Goal: Task Accomplishment & Management: Use online tool/utility

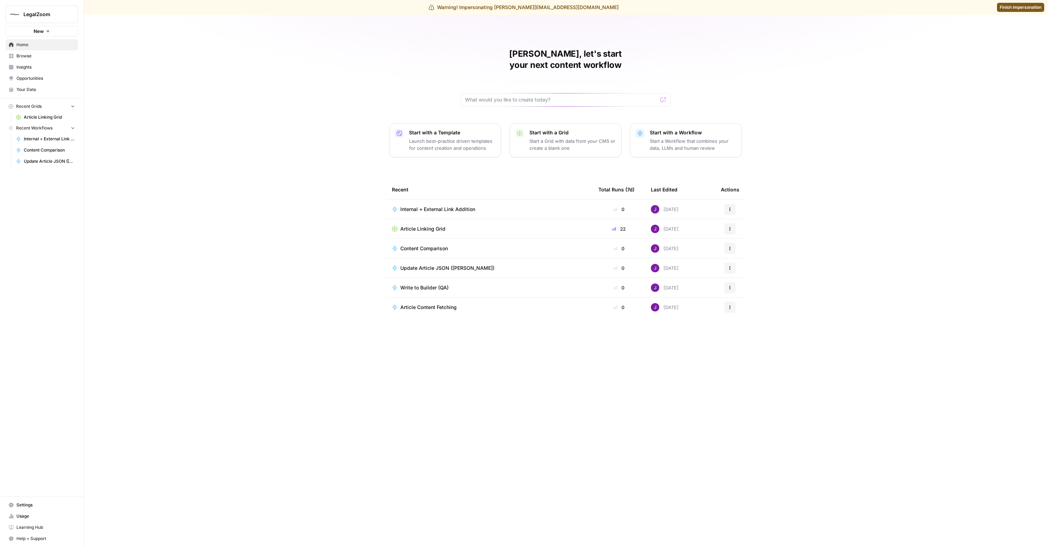
click at [342, 119] on div "Joel, let's start your next content workflow Start with a Template Launch best-…" at bounding box center [565, 281] width 963 height 532
click at [427, 225] on span "Article Linking Grid" at bounding box center [422, 228] width 45 height 7
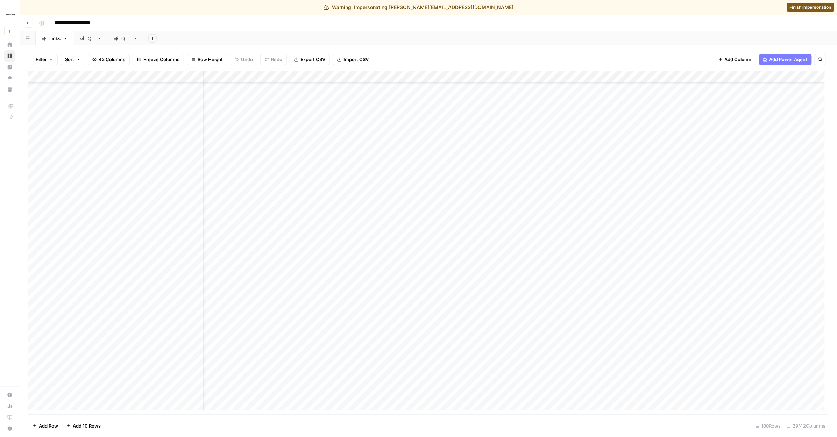
scroll to position [435, 1003]
click at [512, 79] on div "Add Column" at bounding box center [428, 243] width 801 height 344
click at [502, 132] on div "HTML" at bounding box center [516, 130] width 44 height 7
click at [522, 235] on div "Add Column" at bounding box center [428, 243] width 801 height 344
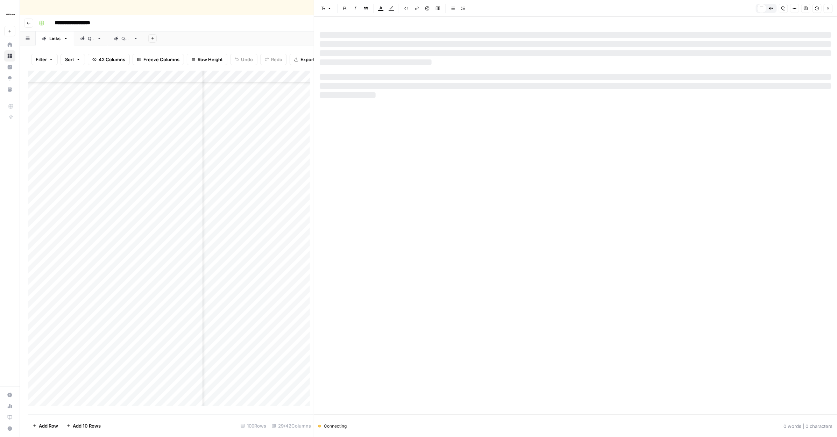
click at [772, 12] on button "Compare Old vs New Content" at bounding box center [771, 8] width 9 height 9
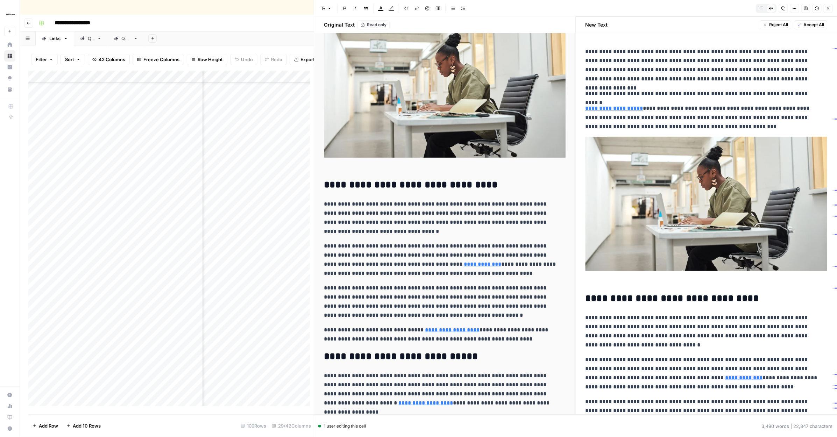
click at [767, 10] on button "Default Editor" at bounding box center [762, 8] width 9 height 9
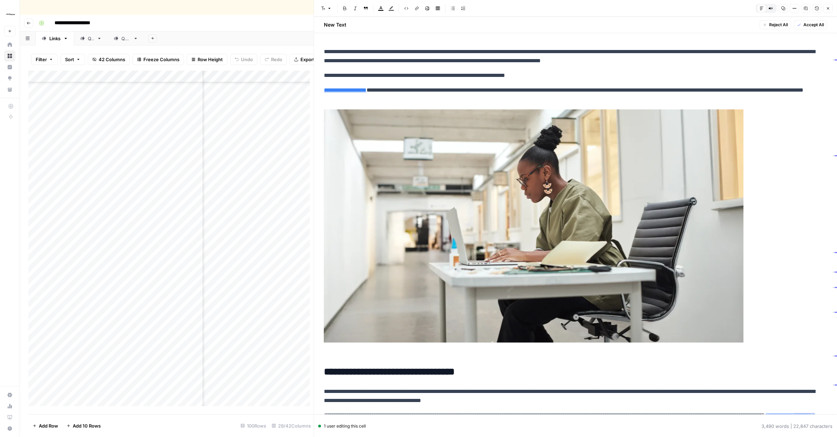
click at [673, 71] on p "**********" at bounding box center [571, 75] width 495 height 9
drag, startPoint x: 368, startPoint y: 55, endPoint x: 412, endPoint y: 64, distance: 45.3
click at [412, 63] on p "**********" at bounding box center [571, 56] width 495 height 18
click at [473, 61] on p "**********" at bounding box center [571, 56] width 495 height 18
click at [831, 9] on button "Close" at bounding box center [828, 8] width 9 height 9
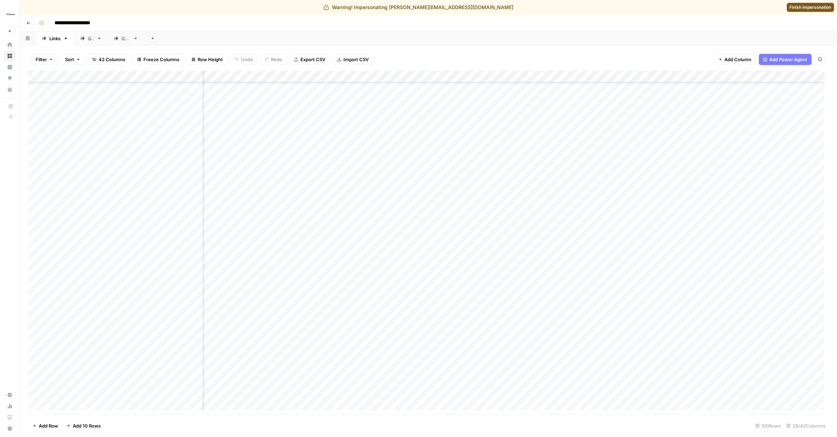
click at [508, 71] on div "Add Column" at bounding box center [428, 243] width 801 height 344
click at [511, 110] on span "Text" at bounding box center [506, 111] width 9 height 7
click at [355, 90] on div "Add Column" at bounding box center [428, 243] width 801 height 344
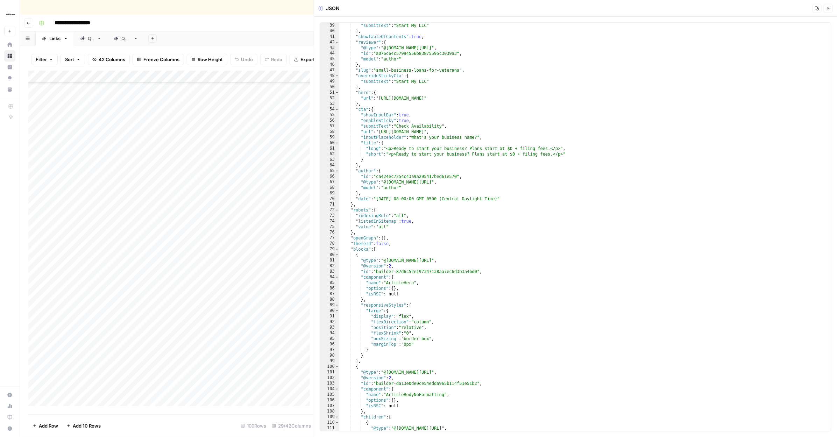
scroll to position [239, 0]
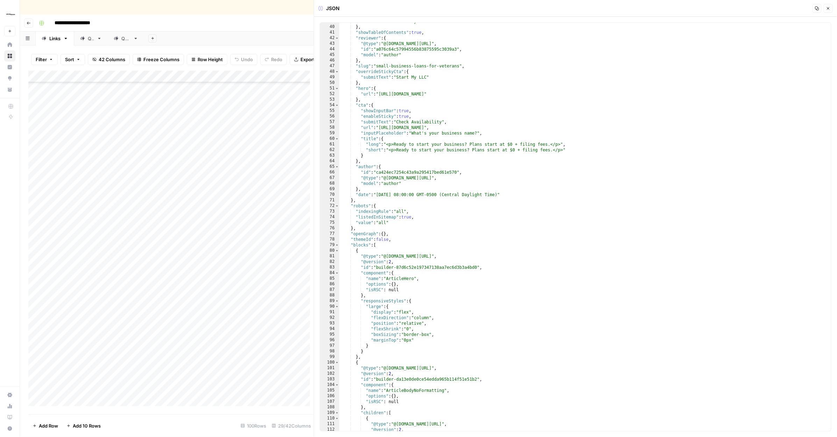
click at [359, 251] on div ""submitText" : "Start My LLC" } , "showTableOfContents" : true , "reviewer" : {…" at bounding box center [583, 229] width 488 height 420
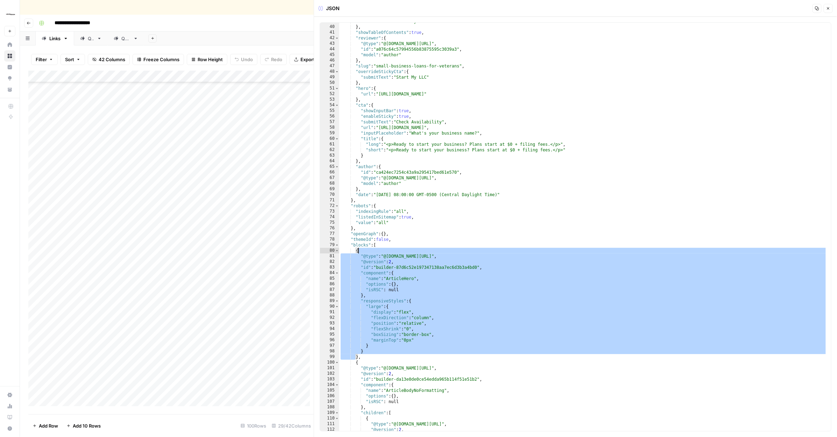
click at [359, 251] on div ""submitText" : "Start My LLC" } , "showTableOfContents" : true , "reviewer" : {…" at bounding box center [583, 229] width 488 height 420
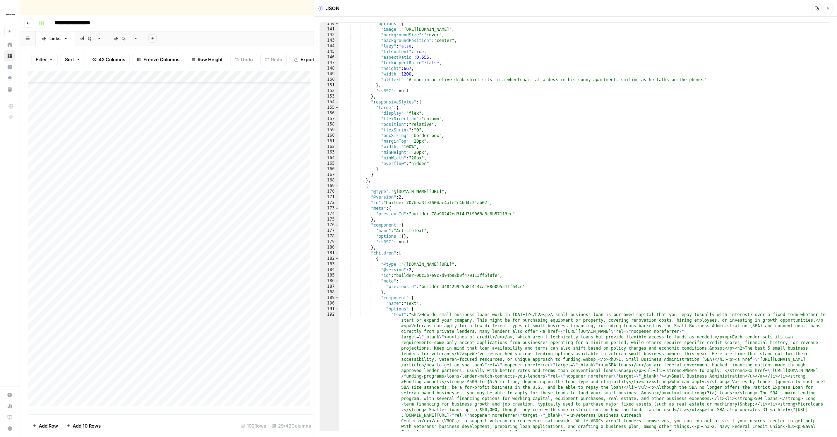
scroll to position [927, 0]
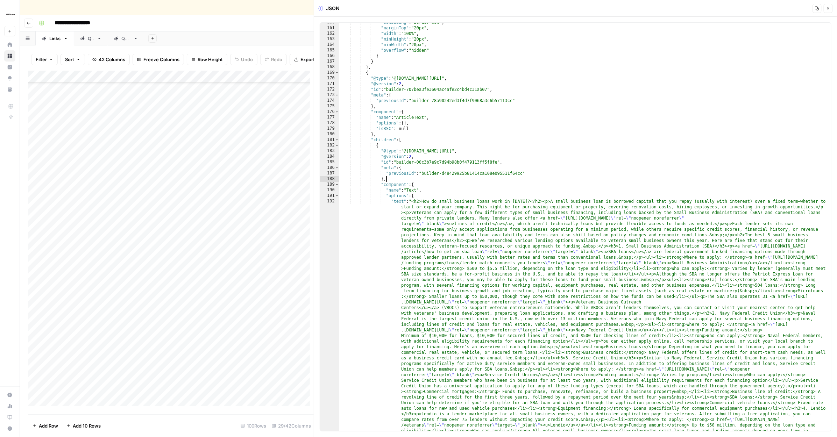
drag, startPoint x: 827, startPoint y: 177, endPoint x: 827, endPoint y: 181, distance: 3.9
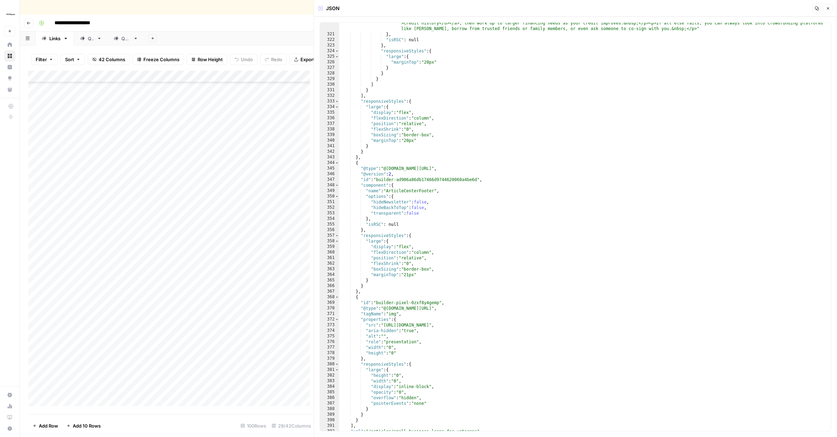
scroll to position [2494, 0]
drag, startPoint x: 378, startPoint y: 304, endPoint x: 444, endPoint y: 303, distance: 66.5
click at [444, 303] on div ""text" : "<h2>Veteran small business loan FAQs</h2><h3>Does the VA offer small …" at bounding box center [583, 194] width 488 height 504
drag, startPoint x: 444, startPoint y: 303, endPoint x: 441, endPoint y: 303, distance: 3.8
click at [441, 303] on div ""text" : "<h2>Veteran small business loan FAQs</h2><h3>Does the VA offer small …" at bounding box center [583, 194] width 488 height 504
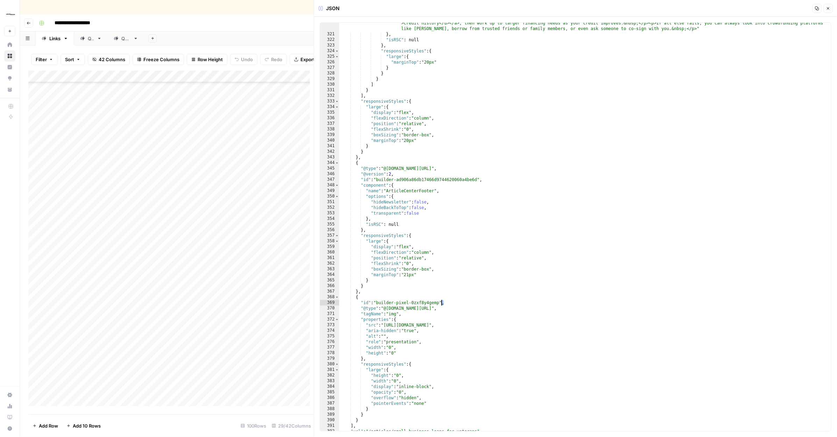
click at [441, 303] on div ""text" : "<h2>Veteran small business loan FAQs</h2><h3>Does the VA offer small …" at bounding box center [583, 227] width 488 height 409
click at [441, 303] on div ""text" : "<h2>Veteran small business loan FAQs</h2><h3>Does the VA offer small …" at bounding box center [583, 194] width 488 height 504
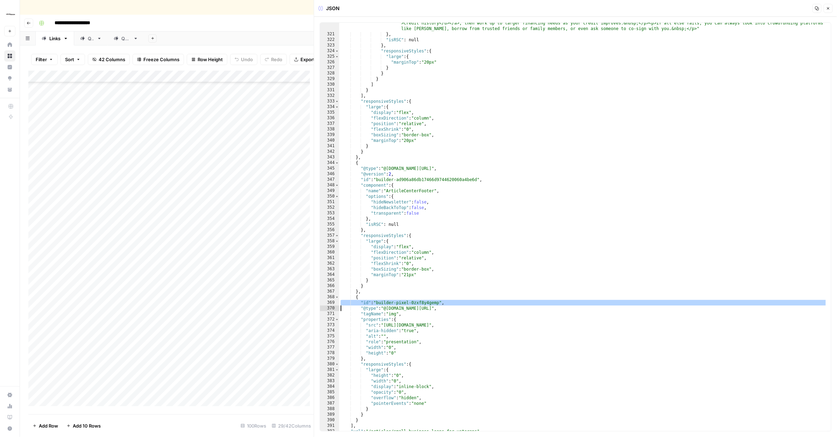
click at [441, 303] on div ""text" : "<h2>Veteran small business loan FAQs</h2><h3>Does the VA offer small …" at bounding box center [583, 194] width 488 height 504
type textarea "**********"
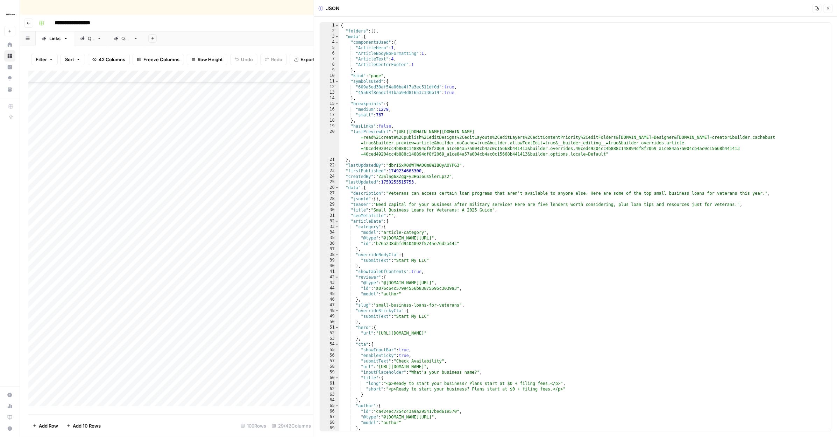
scroll to position [0, 0]
click at [831, 8] on button "Close" at bounding box center [828, 8] width 9 height 9
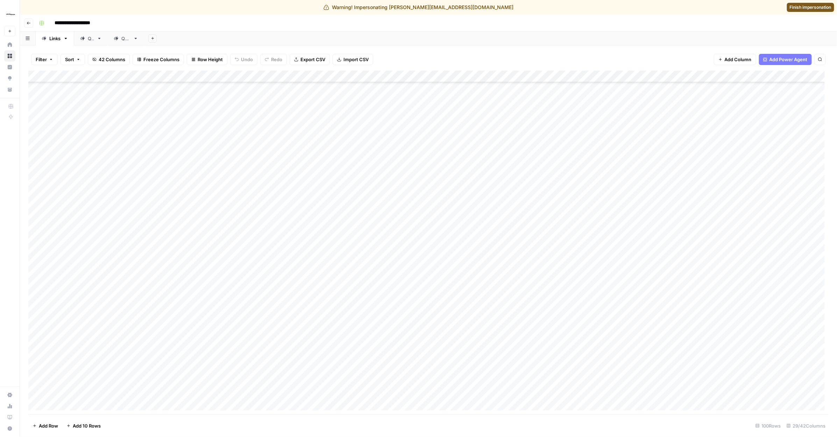
click at [401, 92] on div "Add Column" at bounding box center [428, 243] width 801 height 344
click at [382, 92] on div at bounding box center [393, 92] width 64 height 19
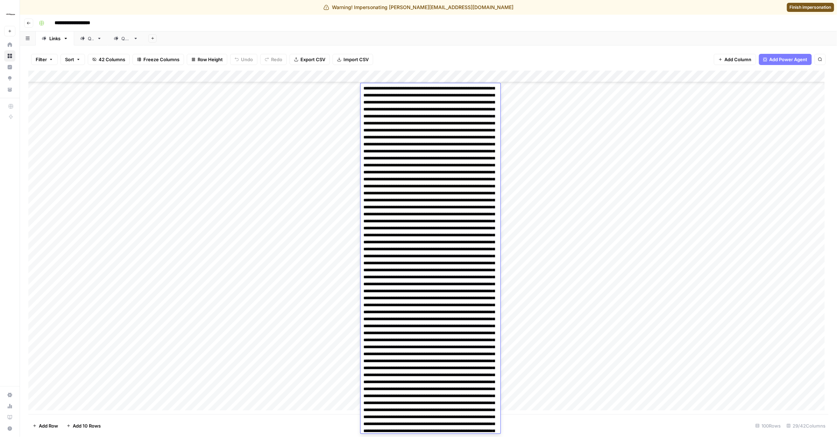
scroll to position [3, 0]
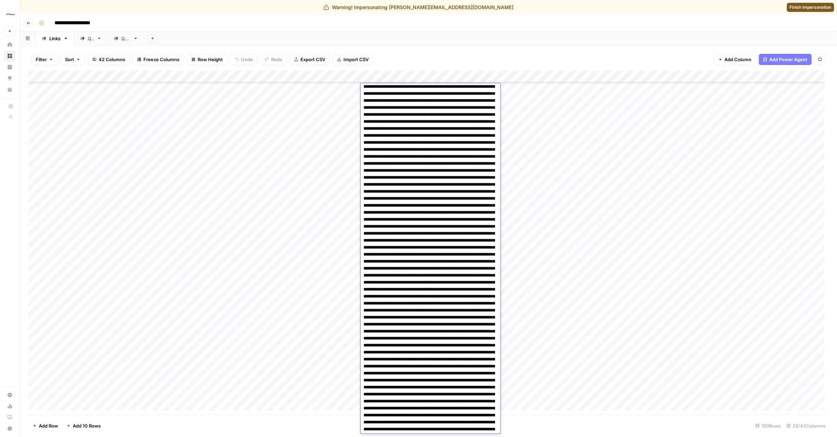
click at [451, 59] on div "Filter Sort 42 Columns Freeze Columns Row Height Undo Redo Export CSV Import CS…" at bounding box center [428, 59] width 801 height 22
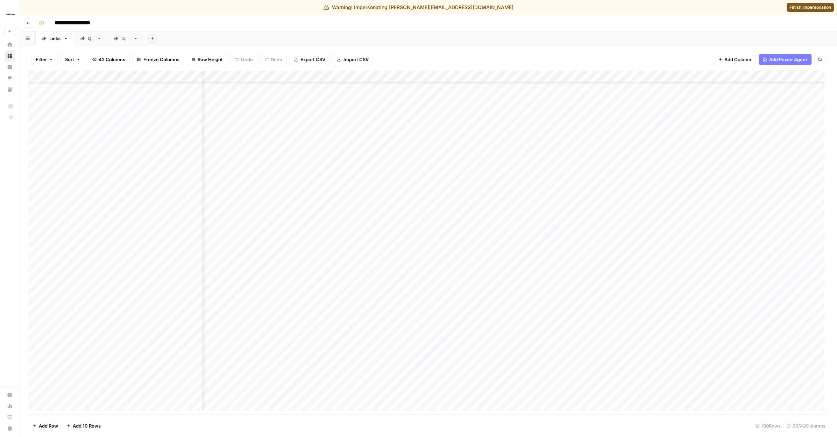
scroll to position [435, 885]
click at [365, 93] on div "Add Column" at bounding box center [428, 243] width 801 height 344
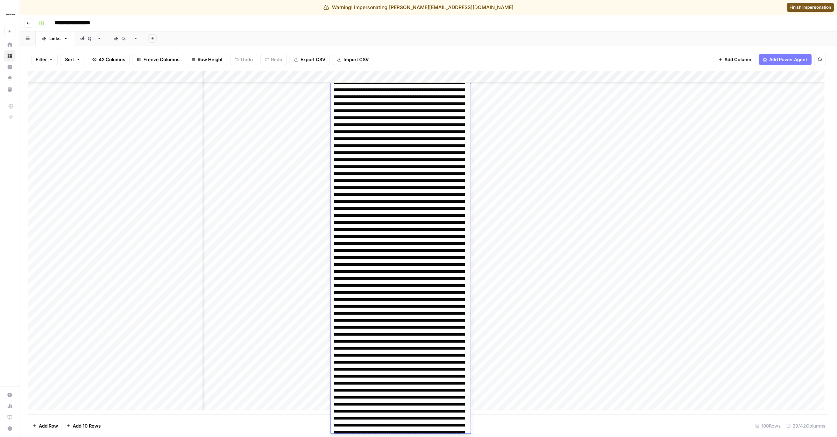
scroll to position [0, 0]
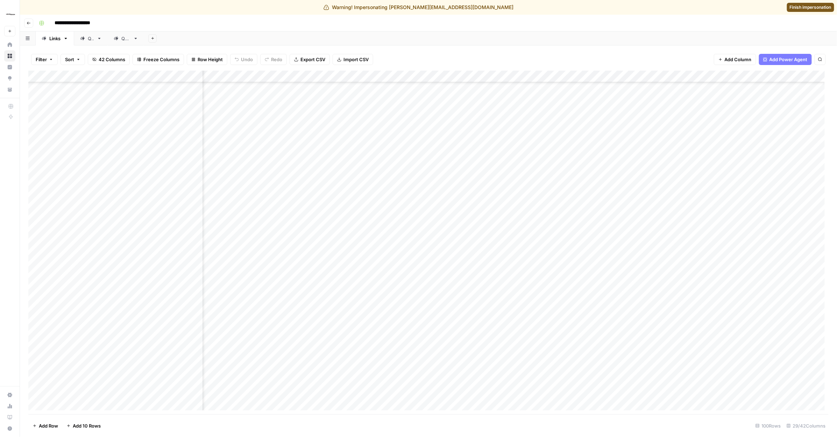
click at [469, 52] on div "Filter Sort 42 Columns Freeze Columns Row Height Undo Redo Export CSV Import CS…" at bounding box center [428, 59] width 801 height 22
click at [574, 79] on div "Add Column" at bounding box center [428, 243] width 801 height 344
click at [563, 142] on div "Edit Workflow" at bounding box center [560, 145] width 72 height 7
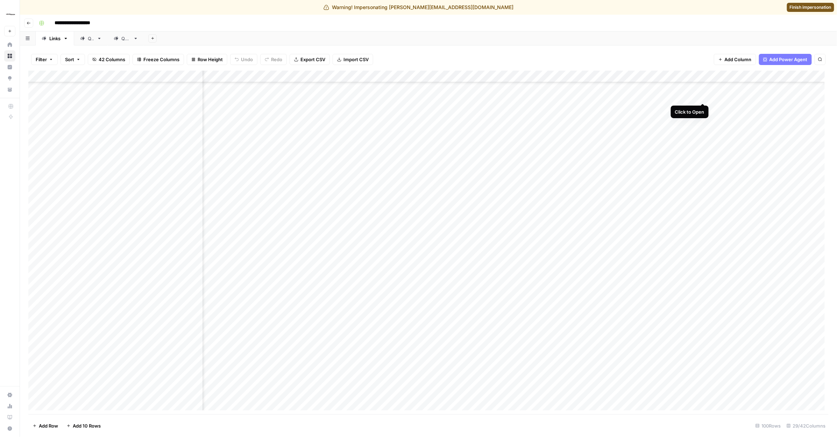
click at [701, 78] on div "Add Column" at bounding box center [428, 243] width 801 height 344
click at [670, 141] on link "Edit Workflow" at bounding box center [682, 145] width 77 height 10
click at [333, 217] on div "Add Column" at bounding box center [428, 243] width 801 height 344
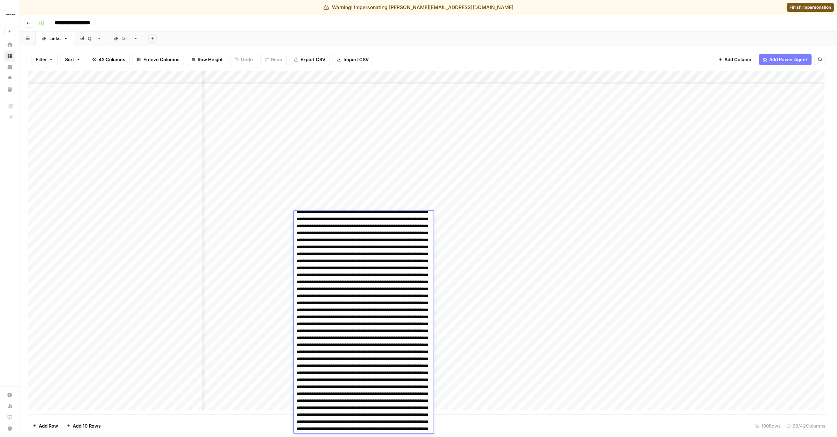
scroll to position [0, 0]
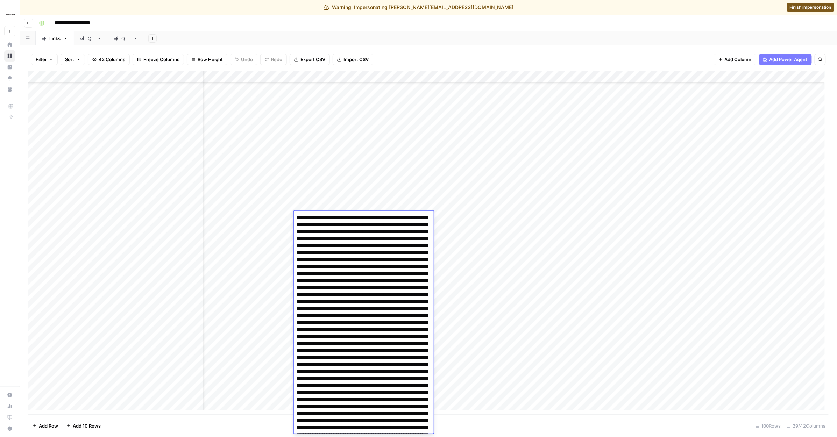
drag, startPoint x: 297, startPoint y: 218, endPoint x: 348, endPoint y: 312, distance: 106.8
click at [322, 204] on div "Add Column" at bounding box center [428, 243] width 801 height 344
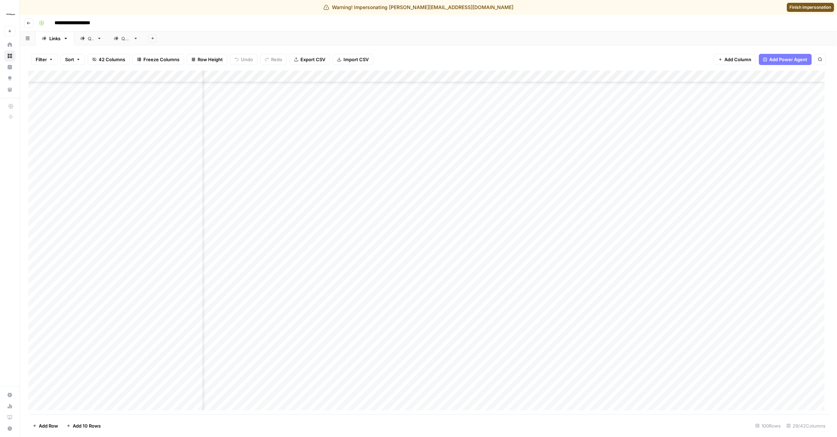
scroll to position [416, 1014]
click at [458, 77] on div "Add Column" at bounding box center [428, 243] width 801 height 344
click at [486, 37] on div "Add Sheet" at bounding box center [490, 38] width 693 height 14
drag, startPoint x: 468, startPoint y: 415, endPoint x: 478, endPoint y: 408, distance: 12.2
click at [479, 414] on div "Filter Sort 42 Columns Freeze Columns Row Height Undo Redo Export CSV Import CS…" at bounding box center [428, 241] width 817 height 392
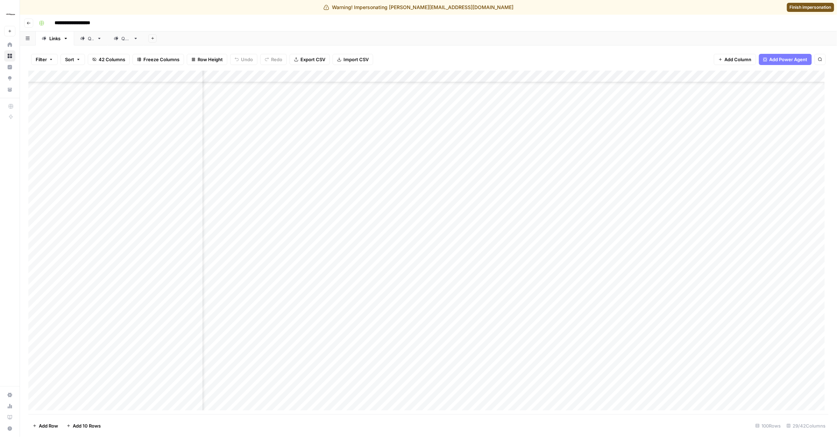
scroll to position [523, 1014]
click at [443, 81] on div "Add Column" at bounding box center [428, 243] width 801 height 344
click at [501, 129] on span "HTML" at bounding box center [498, 130] width 13 height 7
click at [487, 75] on div "Add Column" at bounding box center [428, 243] width 801 height 344
click at [494, 112] on span "Text" at bounding box center [495, 111] width 9 height 7
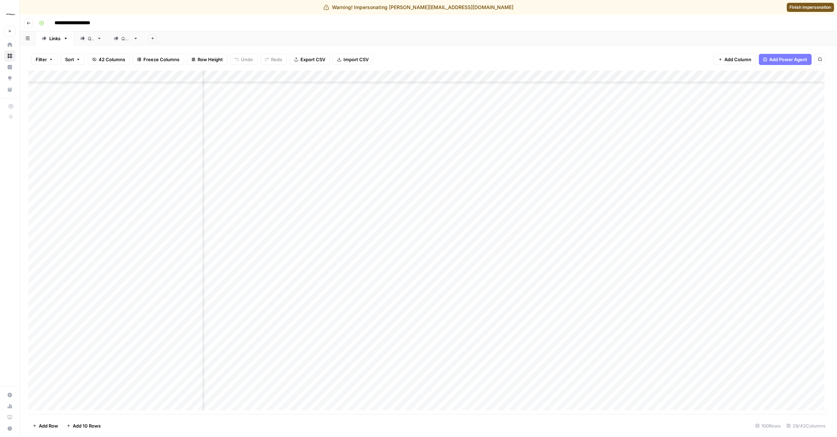
click at [511, 74] on div "Add Column" at bounding box center [428, 243] width 801 height 344
click at [497, 131] on span "HTML" at bounding box center [498, 130] width 13 height 7
click at [512, 167] on div "Add Column" at bounding box center [428, 243] width 801 height 344
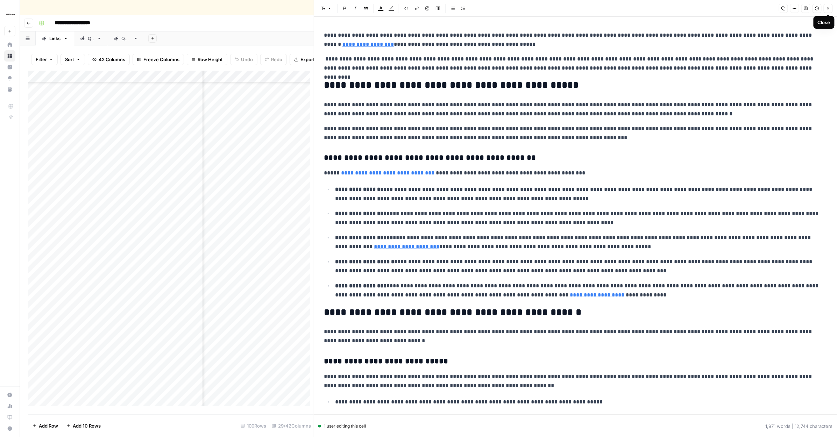
click at [831, 6] on button "Close" at bounding box center [828, 8] width 9 height 9
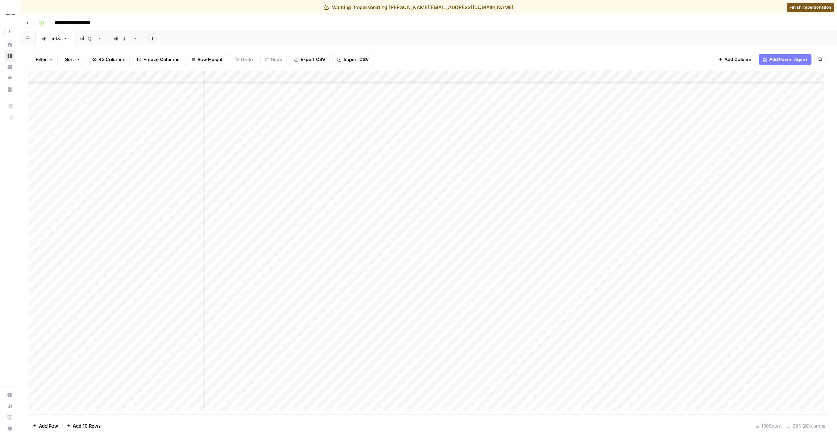
click at [481, 75] on div "Add Column" at bounding box center [428, 243] width 801 height 344
click at [486, 112] on icon "button" at bounding box center [485, 111] width 5 height 5
click at [441, 32] on div "Add Sheet" at bounding box center [490, 38] width 693 height 14
click at [439, 9] on div "Warning! Impersonating [PERSON_NAME][EMAIL_ADDRESS][DOMAIN_NAME]" at bounding box center [419, 7] width 190 height 7
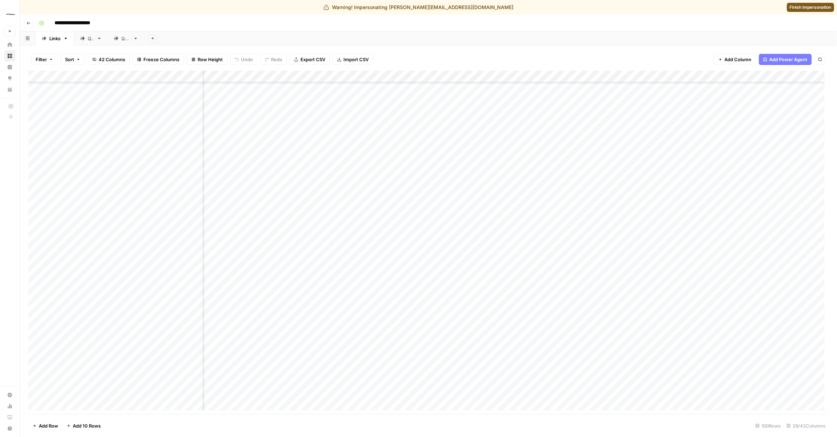
click at [439, 9] on div "Warning! Impersonating [PERSON_NAME][EMAIL_ADDRESS][DOMAIN_NAME]" at bounding box center [419, 7] width 190 height 7
click at [458, 25] on div "**********" at bounding box center [433, 22] width 794 height 11
click at [433, 6] on div "Warning! Impersonating [PERSON_NAME][EMAIL_ADDRESS][DOMAIN_NAME]" at bounding box center [419, 7] width 190 height 7
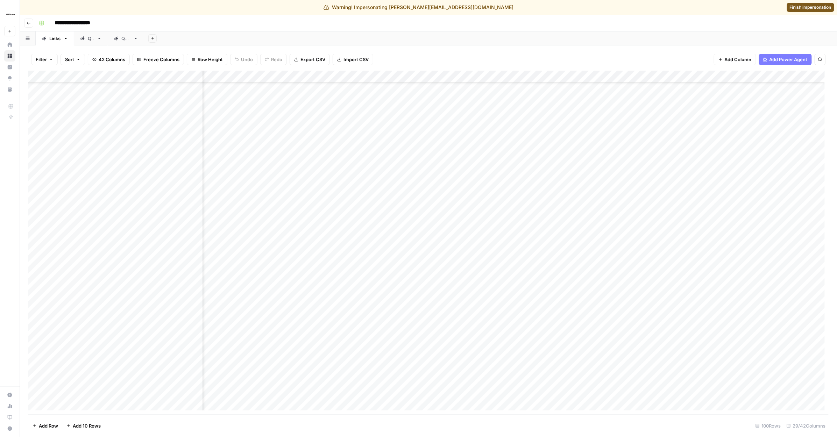
click at [433, 6] on div "Warning! Impersonating [PERSON_NAME][EMAIL_ADDRESS][DOMAIN_NAME]" at bounding box center [419, 7] width 190 height 7
click at [461, 19] on div "**********" at bounding box center [433, 22] width 794 height 11
click at [526, 39] on div "Add Sheet" at bounding box center [490, 38] width 693 height 14
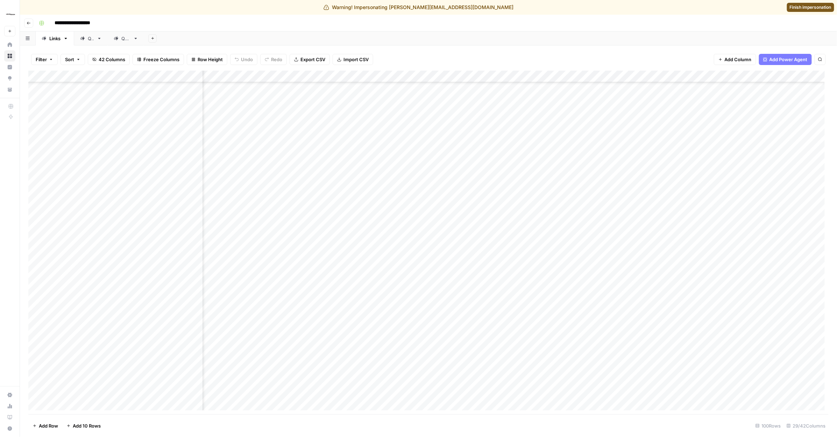
click at [465, 94] on div "Add Column" at bounding box center [428, 243] width 801 height 344
click at [449, 79] on div "Add Column" at bounding box center [428, 243] width 801 height 344
drag, startPoint x: 458, startPoint y: 130, endPoint x: 460, endPoint y: 123, distance: 7.2
click at [458, 130] on span "HTML" at bounding box center [454, 130] width 13 height 7
click at [466, 112] on div "Add Column" at bounding box center [428, 243] width 801 height 344
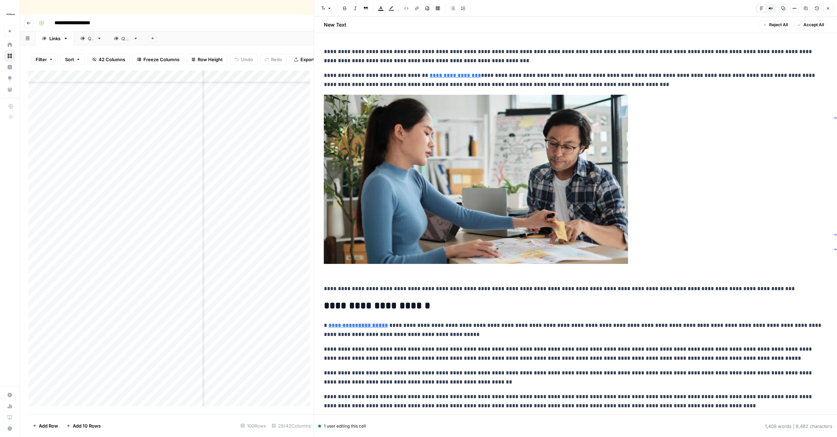
click at [372, 49] on p "**********" at bounding box center [573, 56] width 499 height 18
click at [486, 10] on div "Font style Bold Italic Block quote Text color Highlight color Code block Link I…" at bounding box center [536, 8] width 436 height 9
click at [827, 10] on button "Close" at bounding box center [828, 8] width 9 height 9
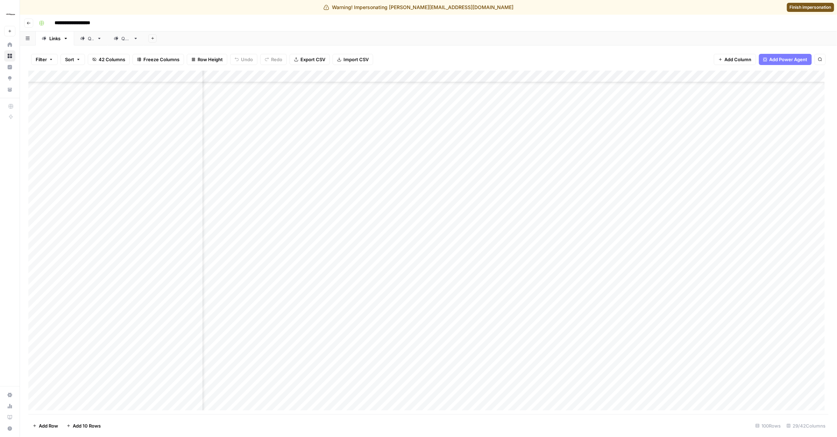
click at [464, 111] on div "Add Column" at bounding box center [428, 243] width 801 height 344
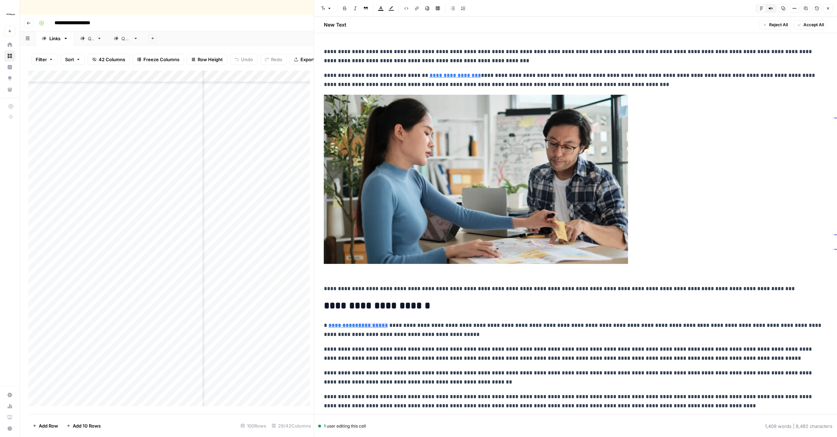
drag, startPoint x: 325, startPoint y: 25, endPoint x: 375, endPoint y: 27, distance: 50.1
click at [356, 26] on div "New Text Reject All Accept All" at bounding box center [576, 25] width 512 height 16
drag, startPoint x: 497, startPoint y: 28, endPoint x: 745, endPoint y: 43, distance: 248.9
click at [556, 32] on div "New Text Reject All Accept All" at bounding box center [576, 25] width 512 height 16
click at [829, 11] on button "Close" at bounding box center [828, 8] width 9 height 9
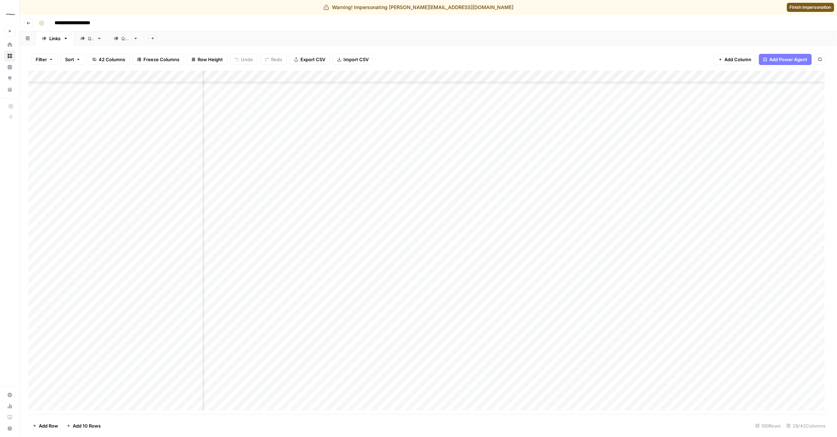
drag, startPoint x: 593, startPoint y: 26, endPoint x: 620, endPoint y: 0, distance: 37.4
click at [593, 26] on div "**********" at bounding box center [433, 22] width 794 height 11
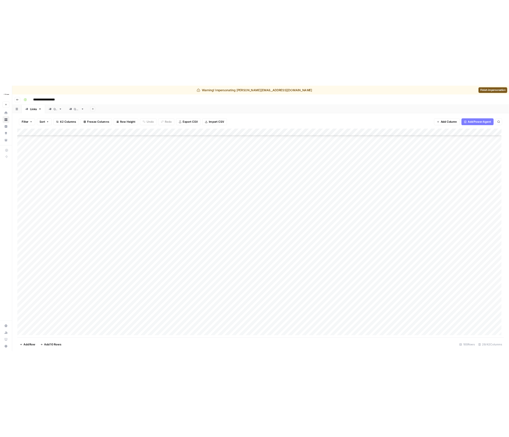
scroll to position [523, 0]
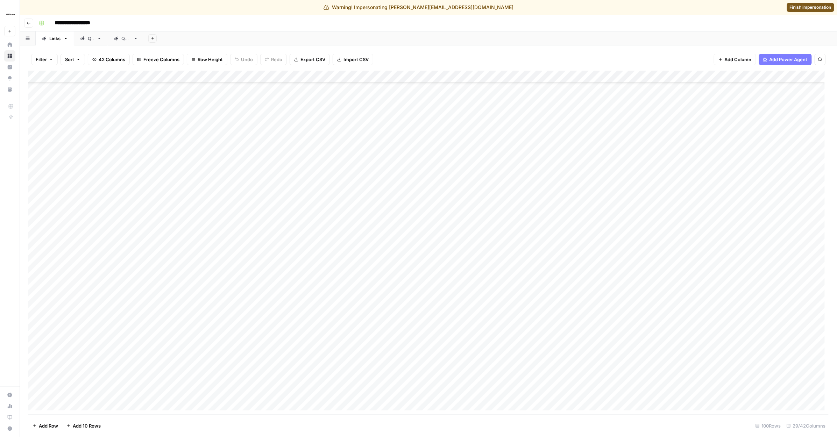
drag, startPoint x: 634, startPoint y: 285, endPoint x: 639, endPoint y: 295, distance: 11.3
click at [639, 295] on div "Add Column" at bounding box center [428, 243] width 801 height 344
click at [674, 50] on div "Filter Sort 42 Columns Freeze Columns Row Height Undo Redo Export CSV Import CS…" at bounding box center [428, 59] width 801 height 22
click at [569, 64] on div "Filter Sort 42 Columns Freeze Columns Row Height Undo Redo Export CSV Import CS…" at bounding box center [428, 59] width 801 height 22
click at [600, 36] on div "Add Sheet" at bounding box center [490, 38] width 693 height 14
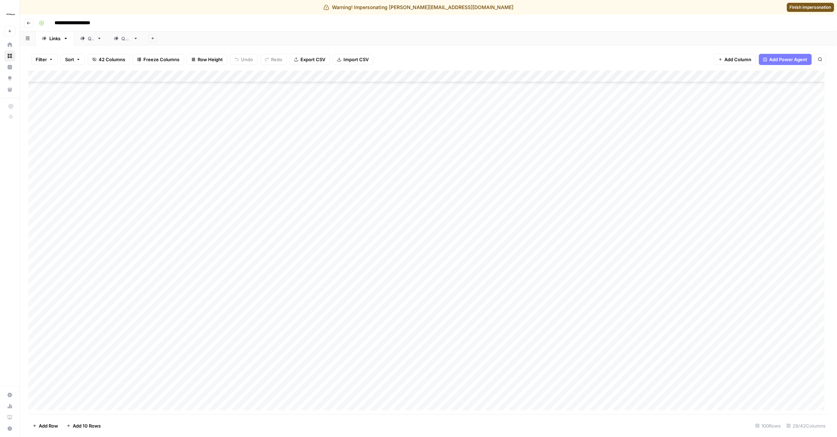
click at [534, 27] on div "**********" at bounding box center [433, 22] width 794 height 11
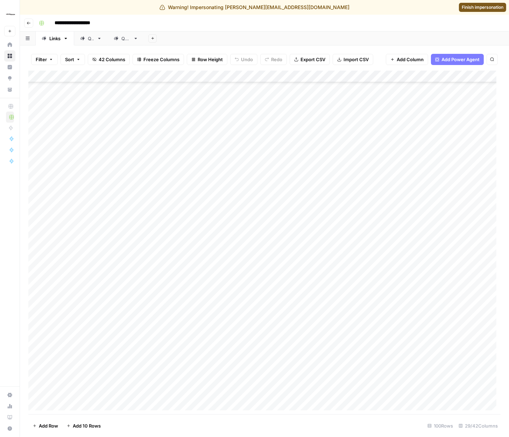
click at [494, 35] on div "Add Sheet" at bounding box center [326, 38] width 365 height 14
click at [472, 9] on span "Finish impersonation" at bounding box center [483, 7] width 42 height 6
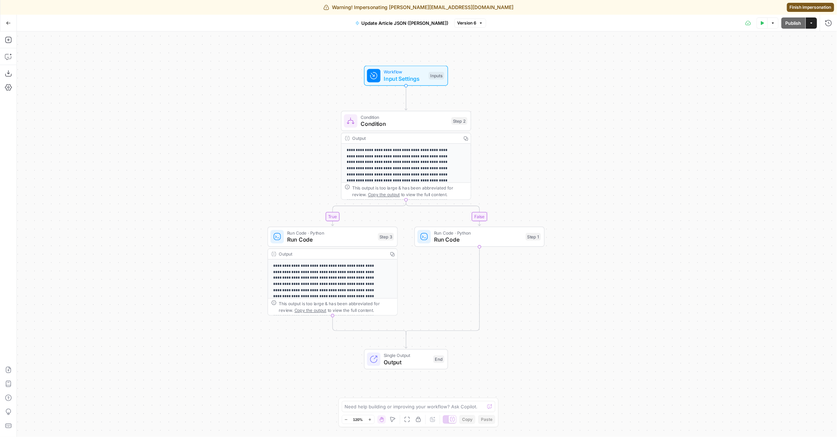
drag, startPoint x: 549, startPoint y: 124, endPoint x: 528, endPoint y: 107, distance: 26.9
click at [528, 107] on div "true false Workflow Input Settings Inputs Condition Condition Step 2 Output Cop…" at bounding box center [427, 234] width 821 height 406
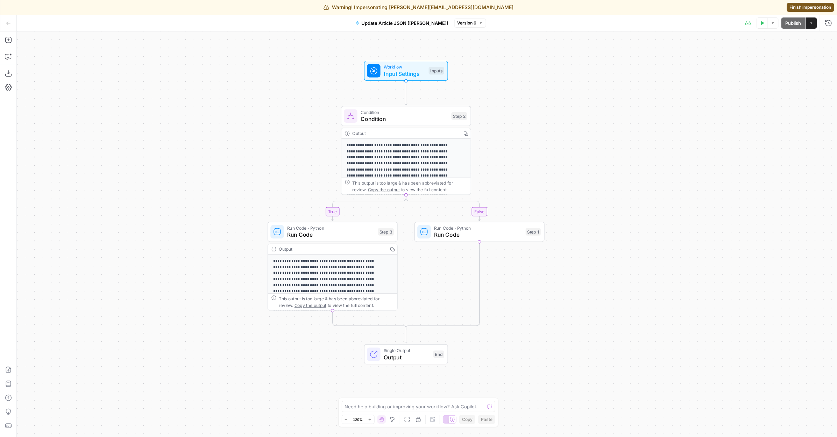
drag, startPoint x: 528, startPoint y: 107, endPoint x: 524, endPoint y: 99, distance: 9.1
click at [524, 99] on div "true false Workflow Input Settings Inputs Condition Condition Step 2 Output Cop…" at bounding box center [427, 234] width 821 height 406
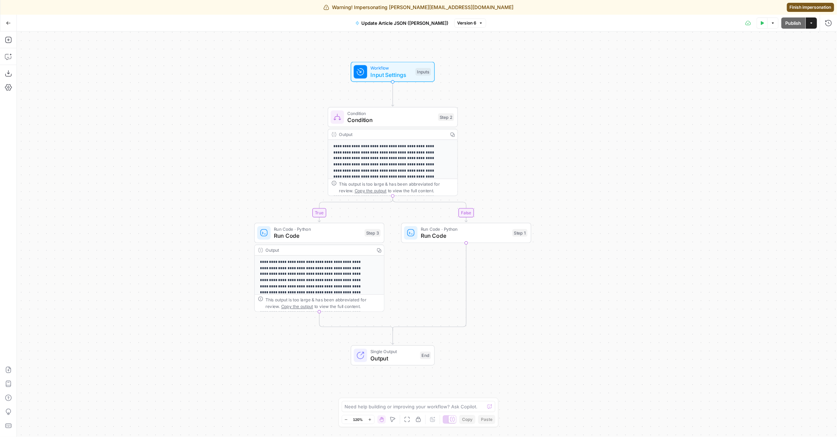
drag, startPoint x: 525, startPoint y: 100, endPoint x: 514, endPoint y: 105, distance: 12.1
click at [514, 105] on div "true false Workflow Input Settings Inputs Condition Condition Step 2 Output Cop…" at bounding box center [427, 234] width 821 height 406
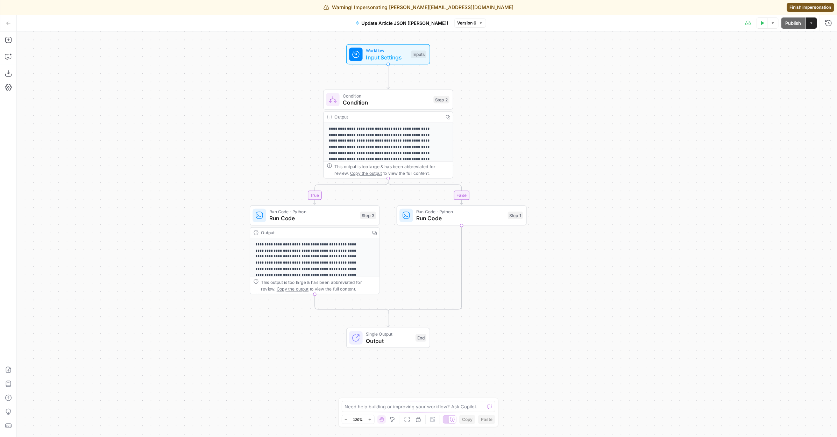
drag, startPoint x: 310, startPoint y: 185, endPoint x: 279, endPoint y: 161, distance: 39.1
click at [279, 161] on div "true false Workflow Input Settings Inputs Condition Condition Step 2 Output Cop…" at bounding box center [427, 234] width 821 height 406
click at [320, 222] on span "Run Code" at bounding box center [312, 219] width 87 height 8
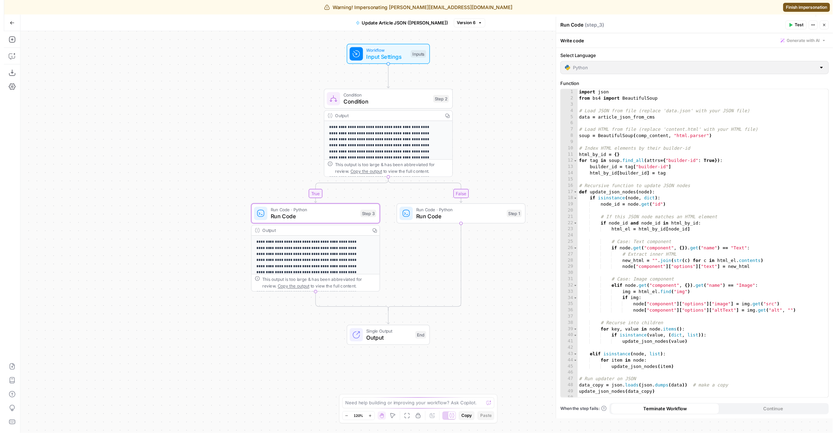
scroll to position [22, 0]
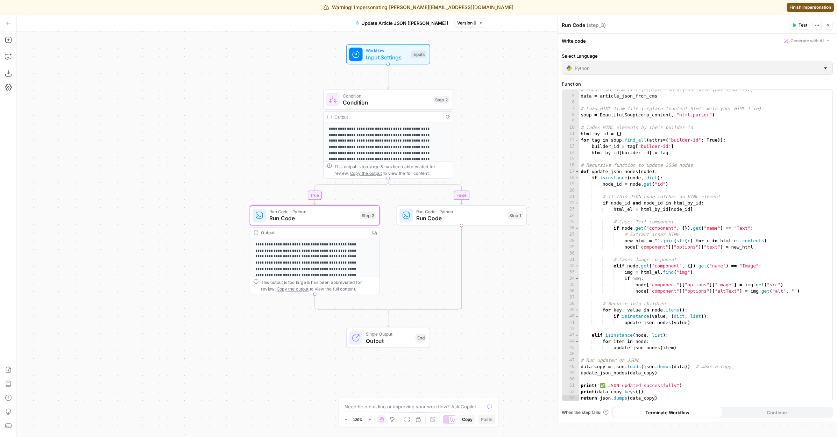
click at [829, 28] on button "Close" at bounding box center [828, 25] width 9 height 9
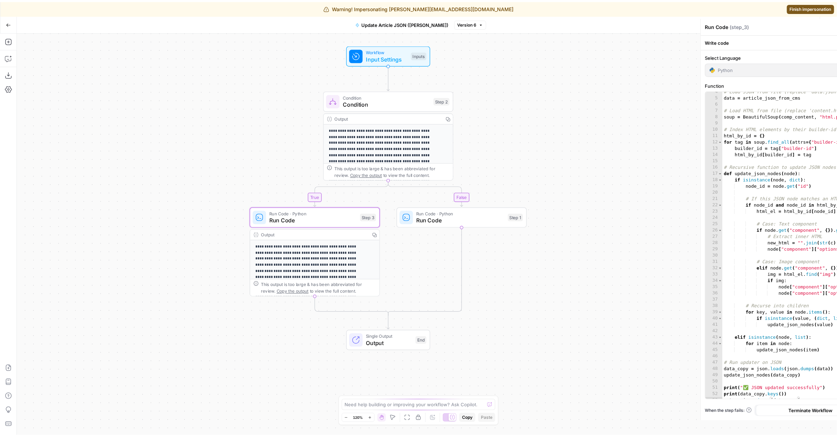
scroll to position [0, 0]
